Goal: Find specific page/section: Find specific page/section

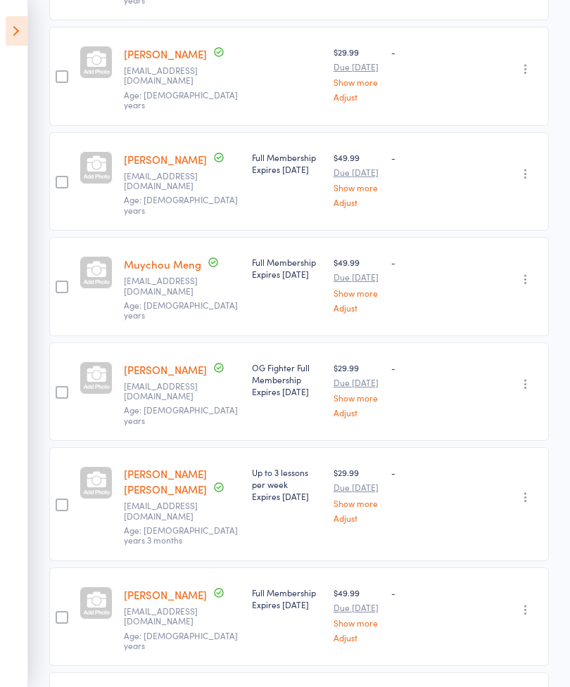
click at [20, 34] on icon at bounding box center [17, 31] width 22 height 30
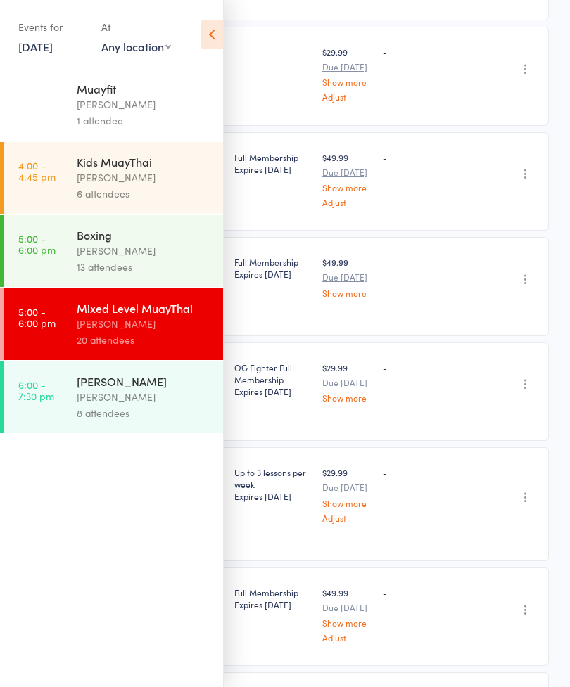
click at [210, 38] on icon at bounding box center [212, 35] width 22 height 30
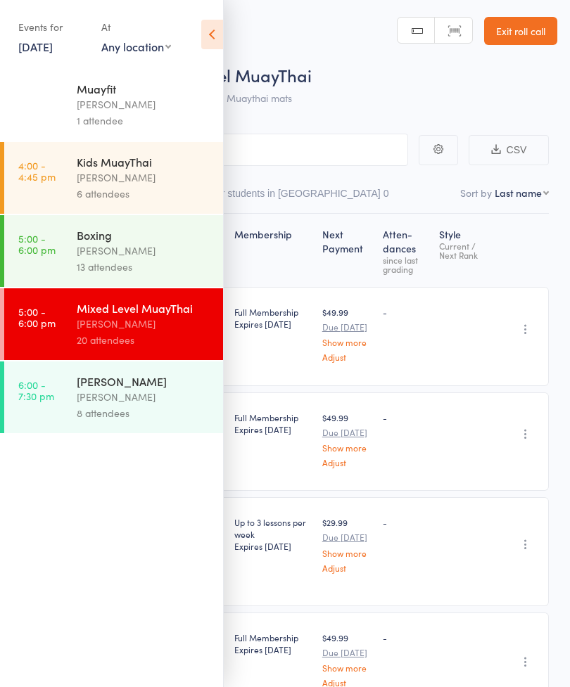
click at [539, 37] on link "Exit roll call" at bounding box center [520, 31] width 73 height 28
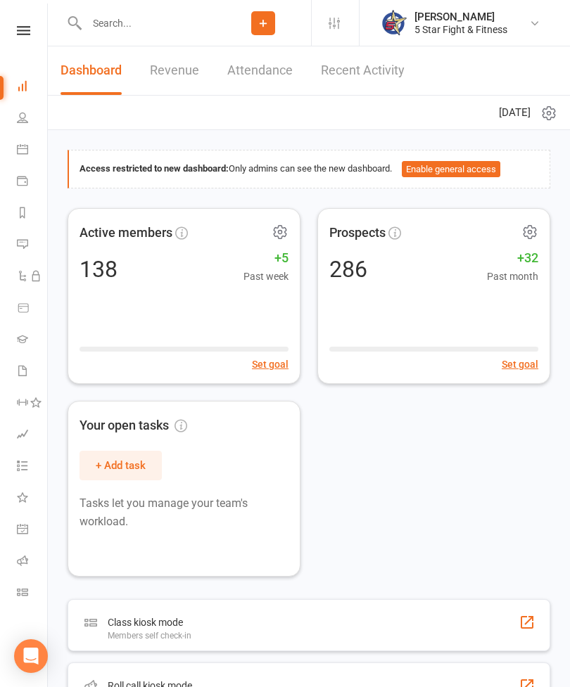
click at [27, 590] on icon at bounding box center [22, 591] width 11 height 11
